Goal: Task Accomplishment & Management: Use online tool/utility

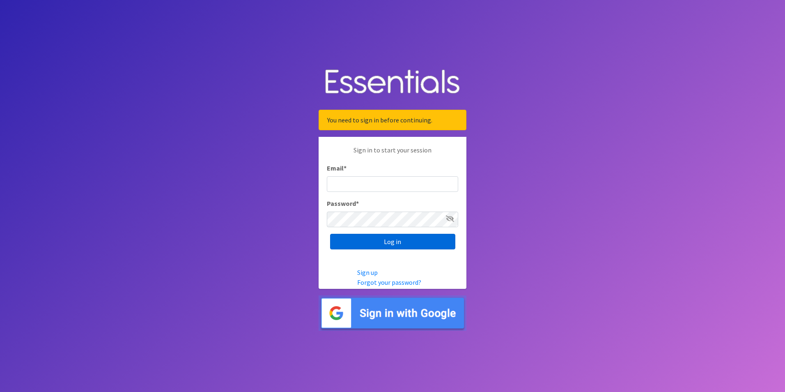
type input "[EMAIL_ADDRESS][DOMAIN_NAME]"
click at [383, 244] on input "Log in" at bounding box center [392, 242] width 125 height 16
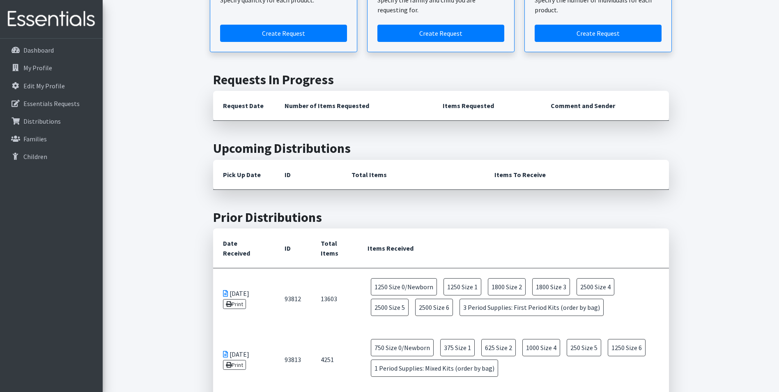
scroll to position [164, 0]
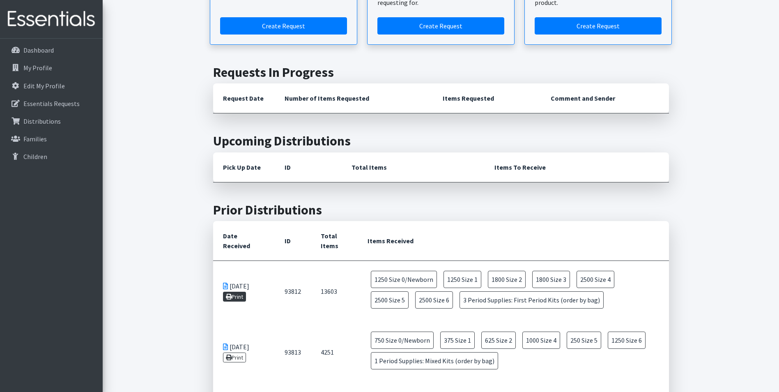
click at [229, 299] on icon at bounding box center [229, 297] width 6 height 6
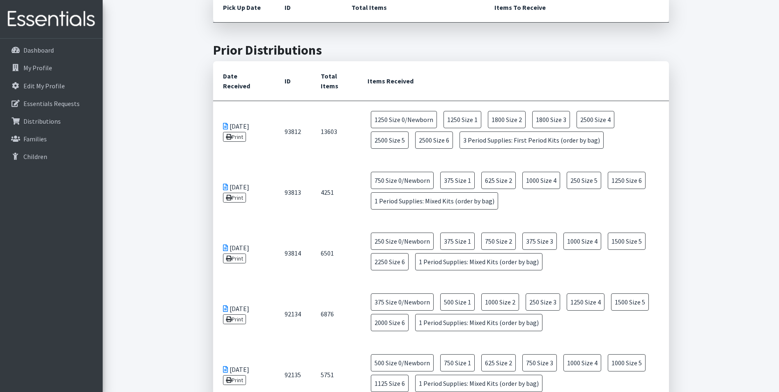
scroll to position [328, 0]
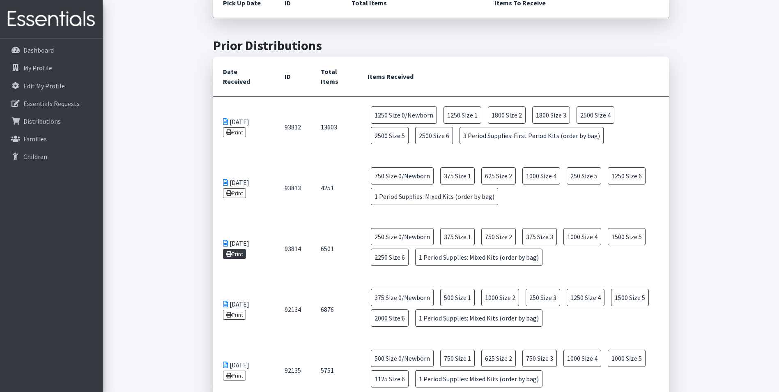
click at [239, 254] on link "Print" at bounding box center [234, 254] width 23 height 10
